Goal: Navigation & Orientation: Understand site structure

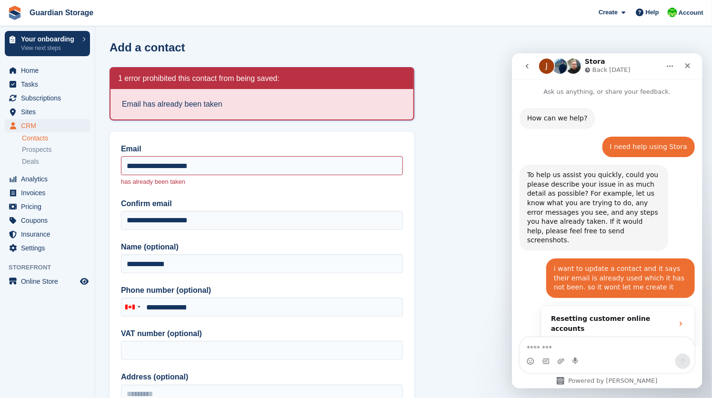
scroll to position [485, 0]
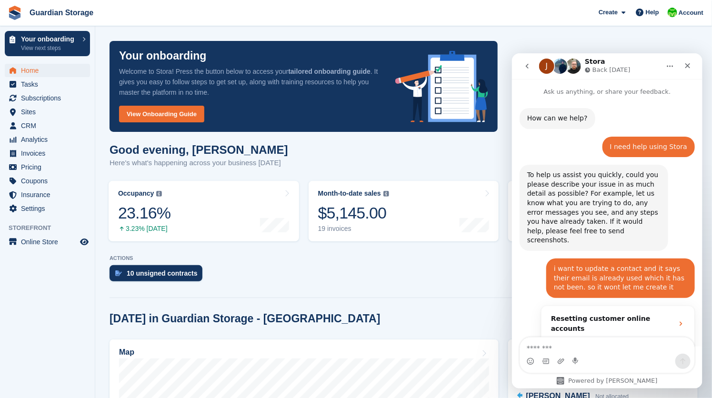
scroll to position [485, 0]
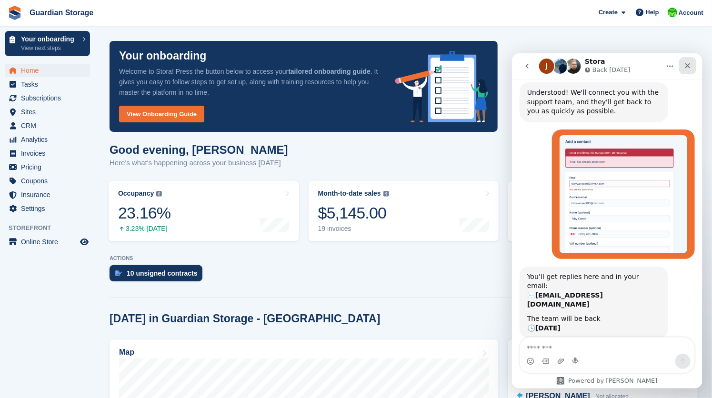
click at [685, 65] on icon "Close" at bounding box center [688, 65] width 8 height 8
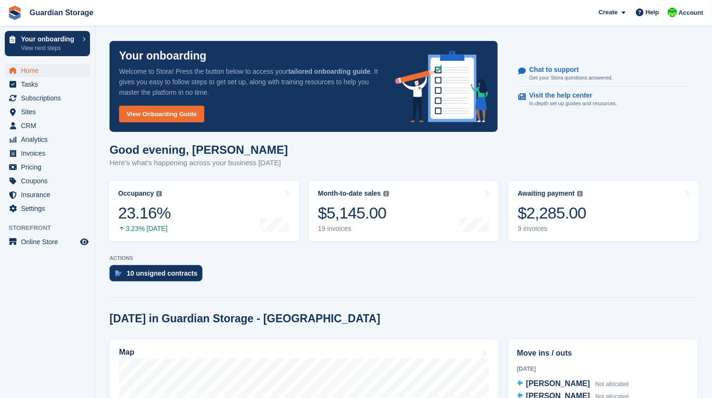
click at [342, 148] on div "Good evening, Andrew Here's what's happening across your business today" at bounding box center [404, 161] width 588 height 37
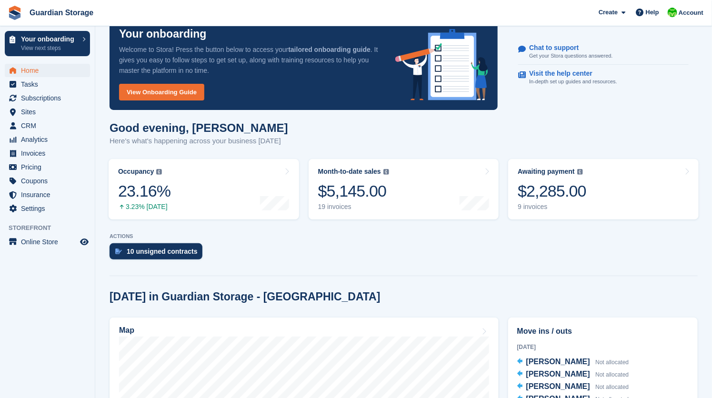
scroll to position [16, 0]
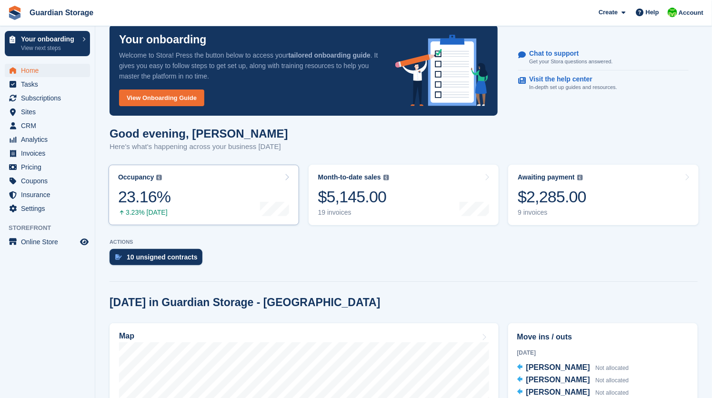
click at [222, 189] on link "Occupancy The percentage of all currently allocated units in terms of area. Inc…" at bounding box center [204, 195] width 191 height 61
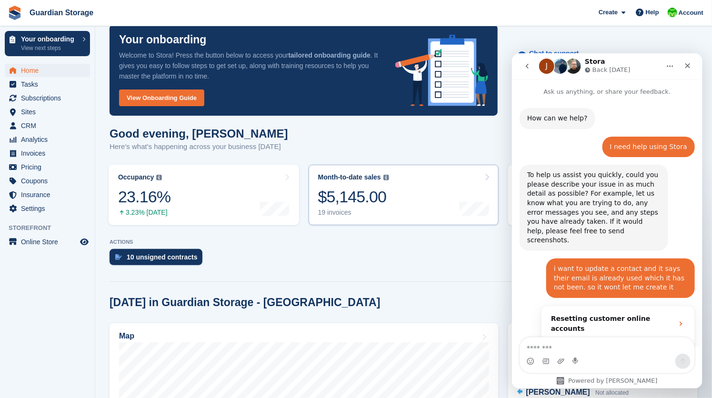
scroll to position [485, 0]
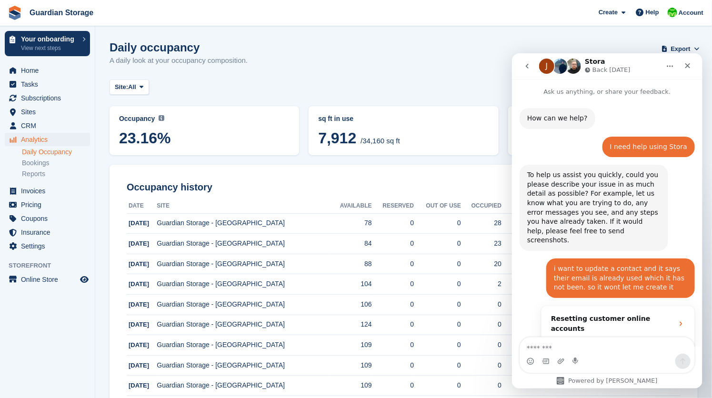
scroll to position [485, 0]
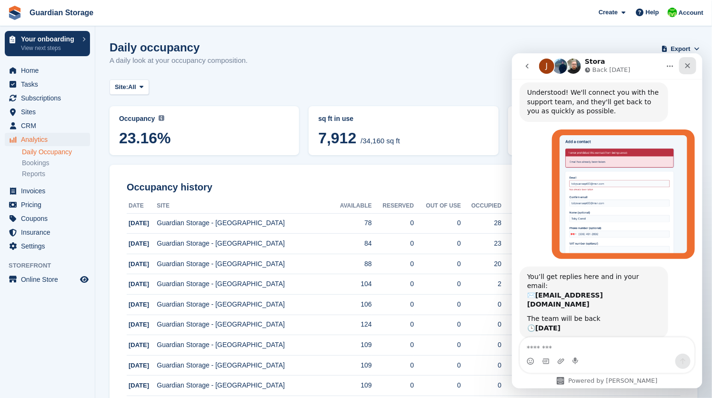
click at [686, 68] on icon "Close" at bounding box center [688, 65] width 8 height 8
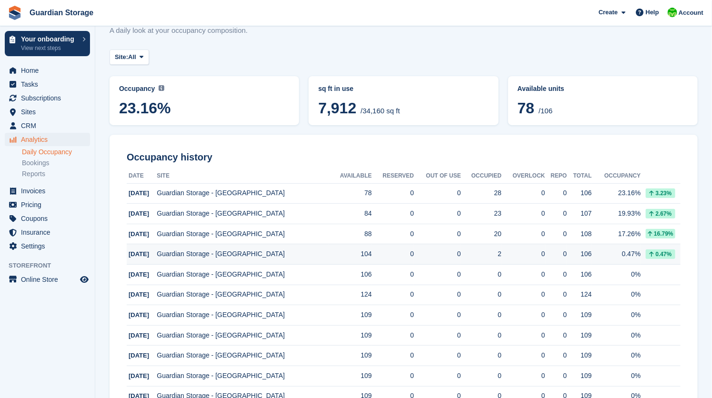
scroll to position [0, 0]
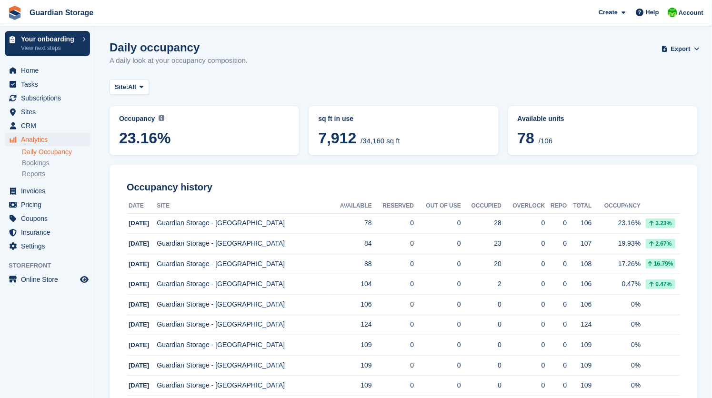
click at [286, 93] on div "Site: All All Guardian Storage - Aberdeen" at bounding box center [404, 88] width 588 height 16
click at [39, 177] on link "Reports" at bounding box center [56, 174] width 68 height 9
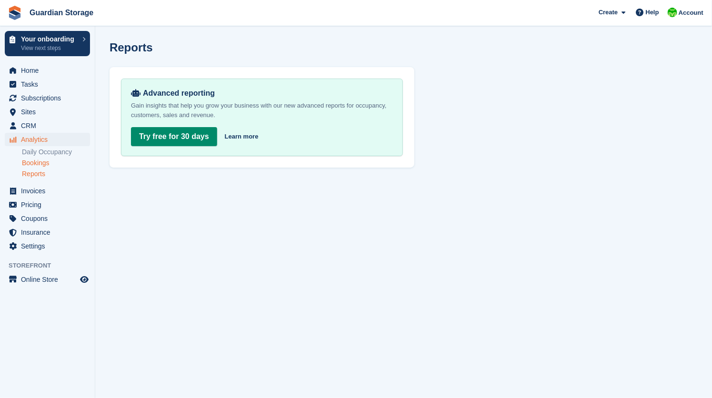
click at [41, 163] on link "Bookings" at bounding box center [56, 163] width 68 height 9
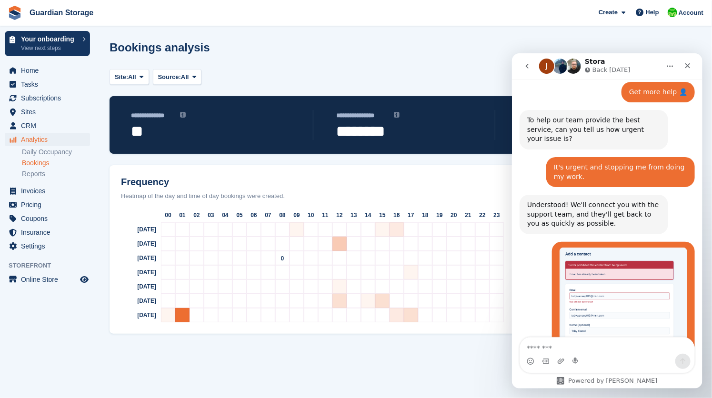
scroll to position [485, 0]
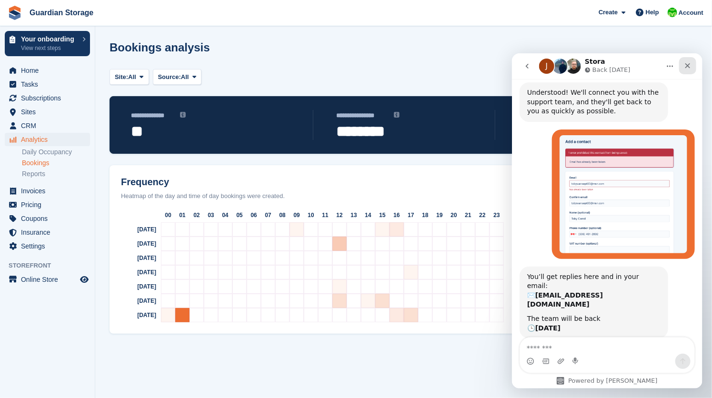
click at [687, 60] on div "Close" at bounding box center [687, 65] width 17 height 17
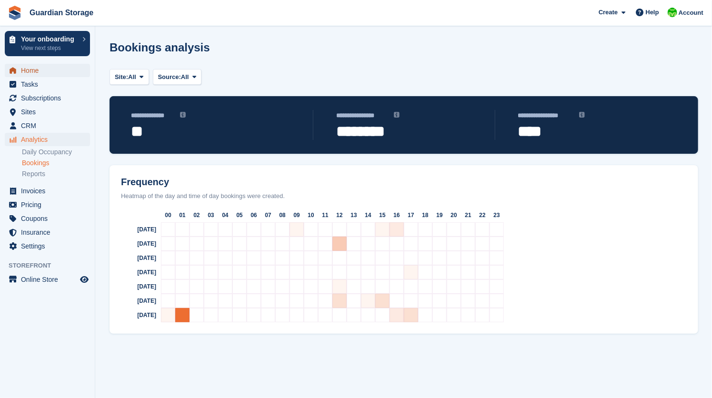
click at [23, 71] on span "Home" at bounding box center [49, 70] width 57 height 13
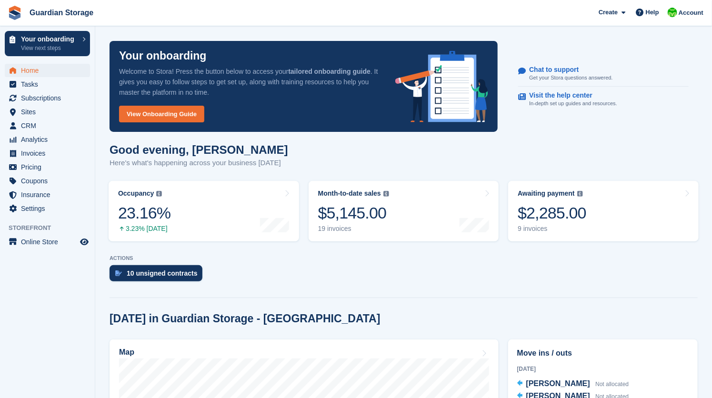
click at [265, 255] on p "ACTIONS" at bounding box center [404, 258] width 588 height 6
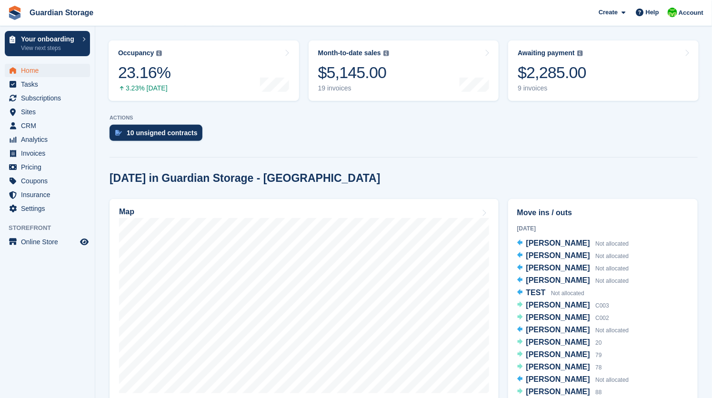
scroll to position [131, 0]
